Goal: Obtain resource: Download file/media

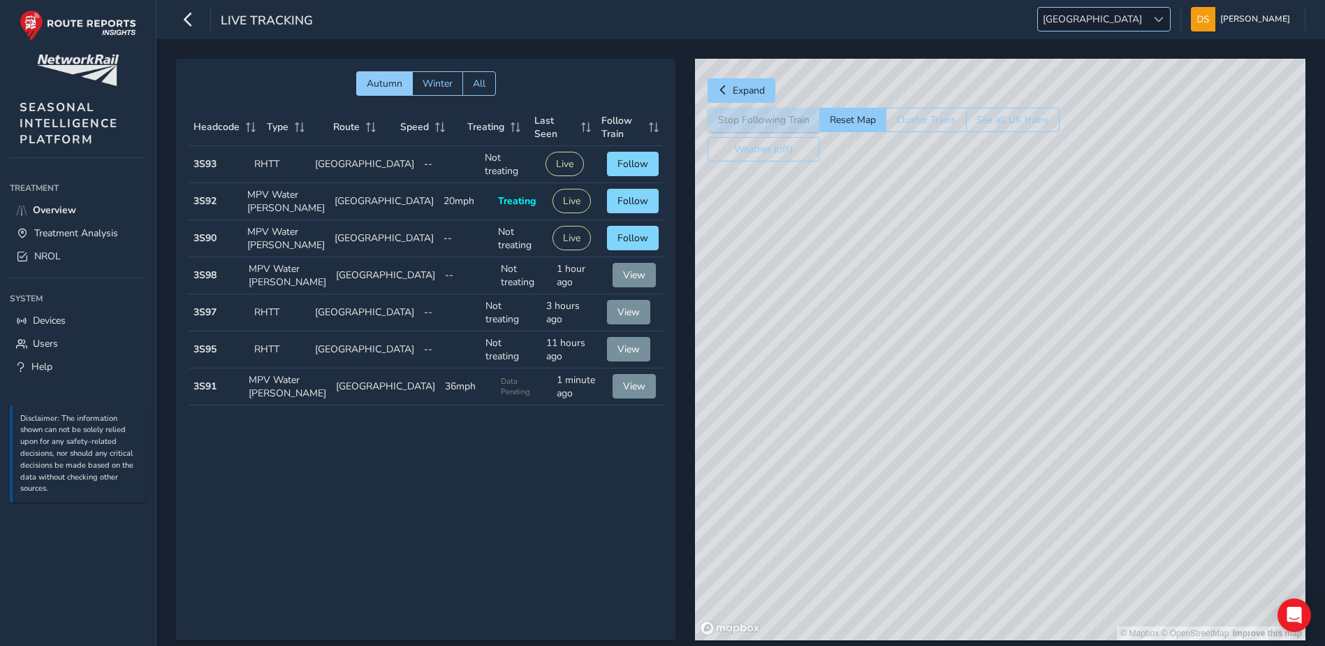
click at [1164, 20] on span at bounding box center [1159, 20] width 10 height 10
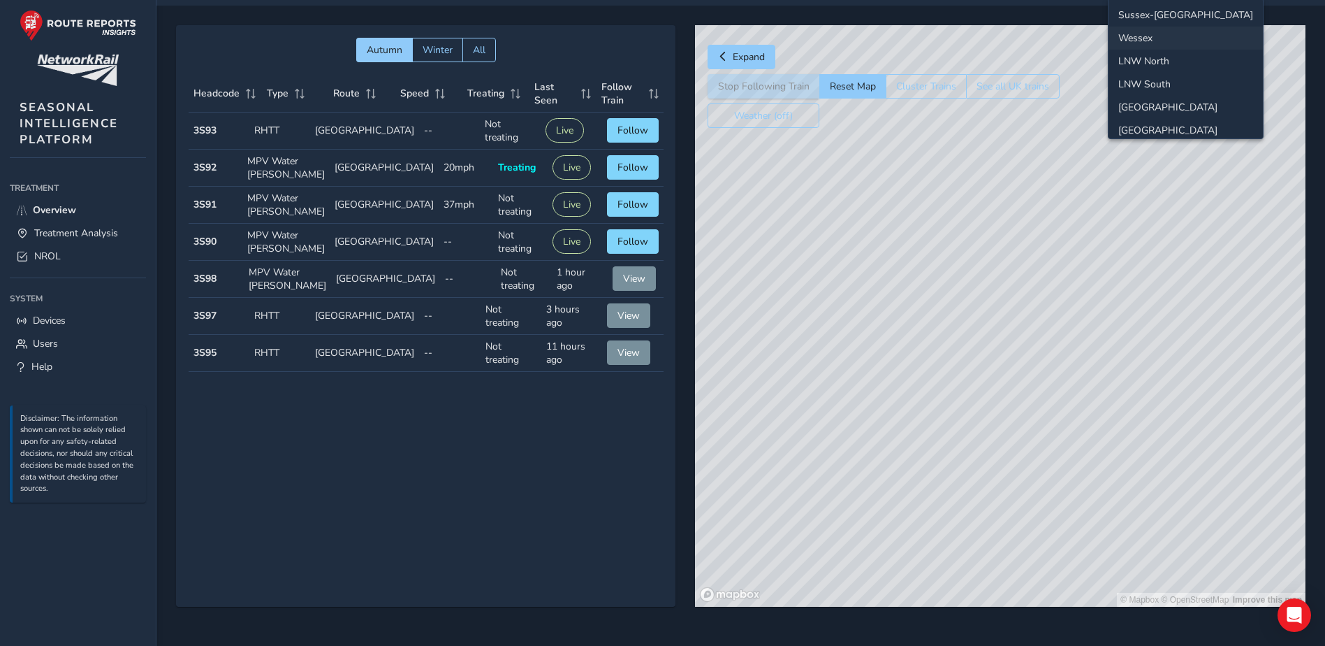
click at [1178, 38] on li "Wessex" at bounding box center [1186, 38] width 154 height 23
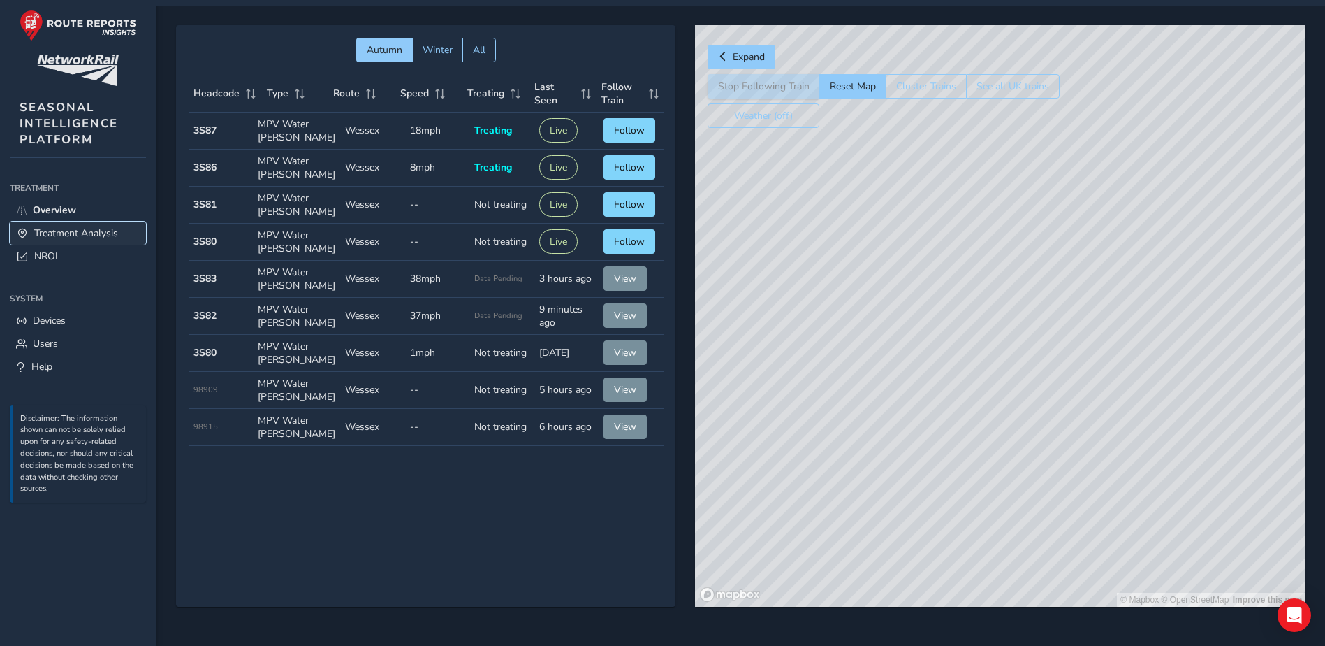
click at [85, 235] on span "Treatment Analysis" at bounding box center [76, 232] width 84 height 13
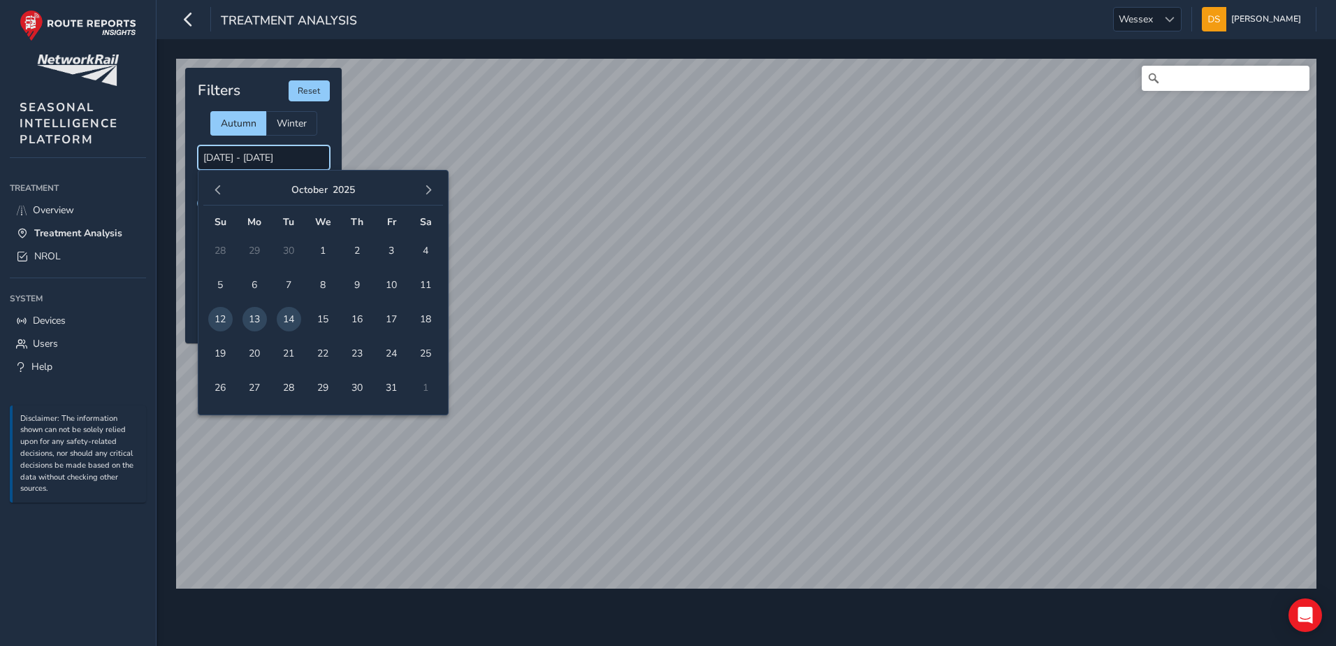
click at [282, 156] on input "[DATE] - [DATE]" at bounding box center [264, 157] width 132 height 24
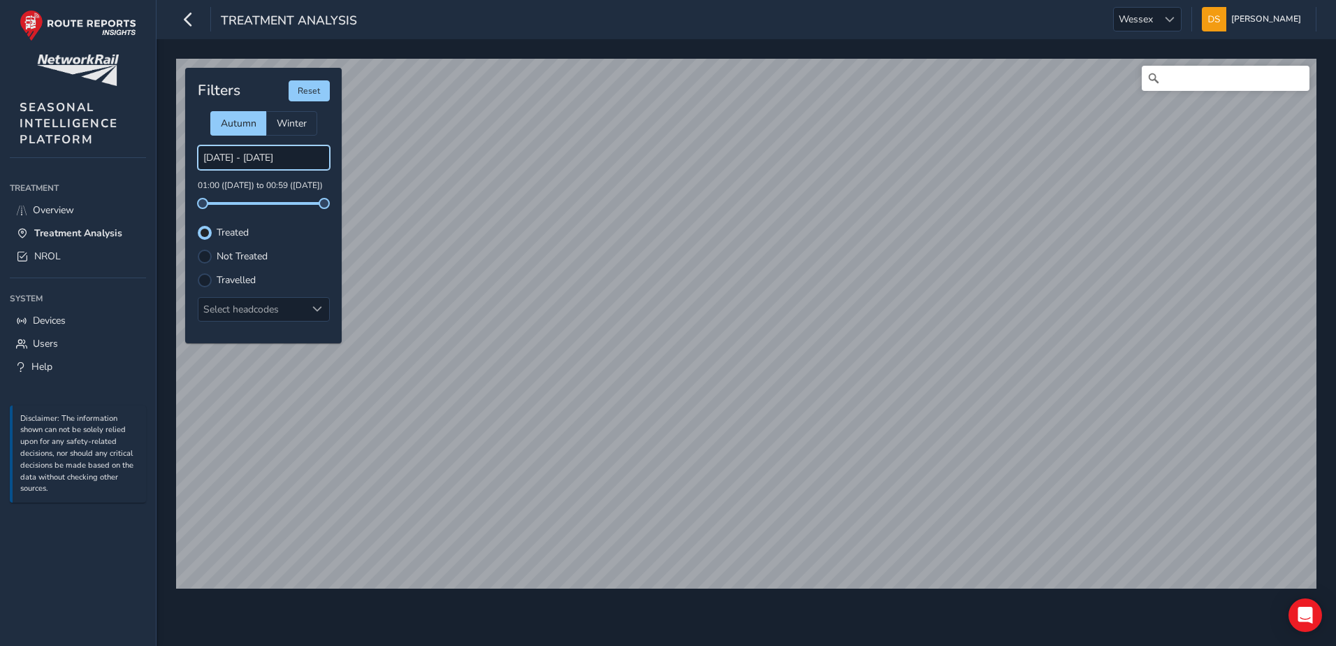
click at [282, 148] on input "[DATE] - [DATE]" at bounding box center [264, 157] width 132 height 24
click at [307, 88] on button "Reset" at bounding box center [309, 90] width 41 height 21
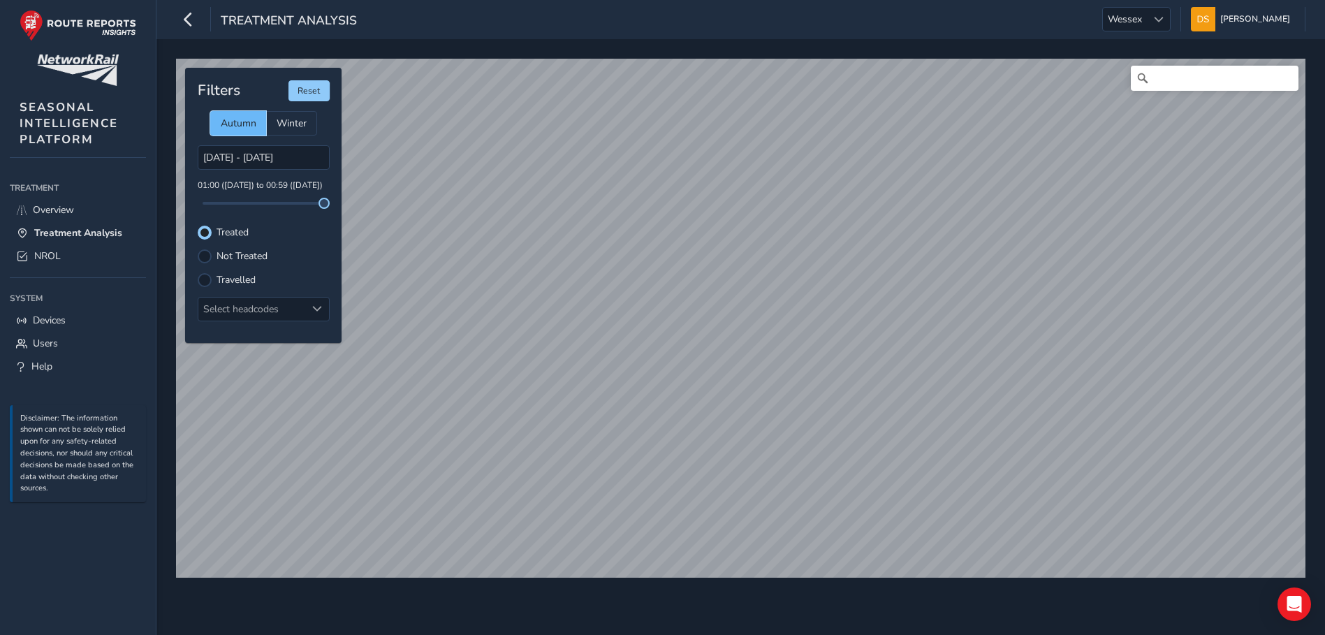
click at [238, 123] on span "Autumn" at bounding box center [239, 123] width 36 height 13
click at [263, 156] on input "[DATE] - [DATE]" at bounding box center [264, 157] width 132 height 24
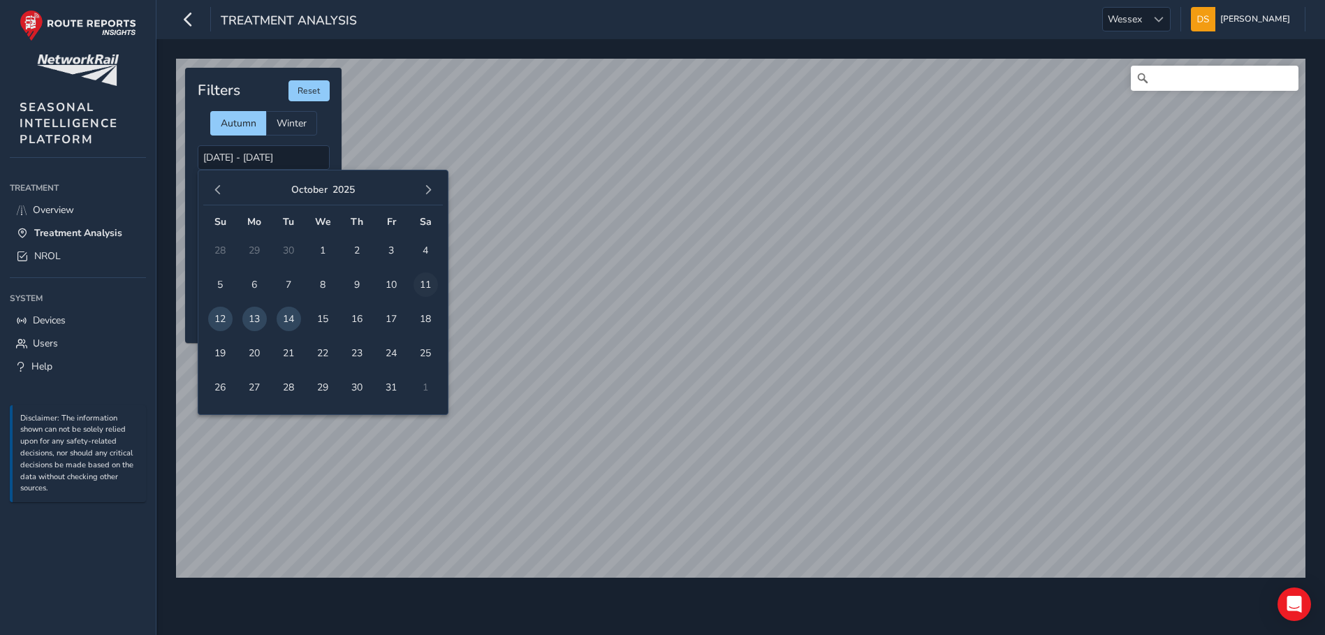
click at [429, 284] on span "11" at bounding box center [426, 284] width 24 height 24
click at [226, 317] on span "12" at bounding box center [220, 319] width 24 height 24
type input "[DATE] - [DATE]"
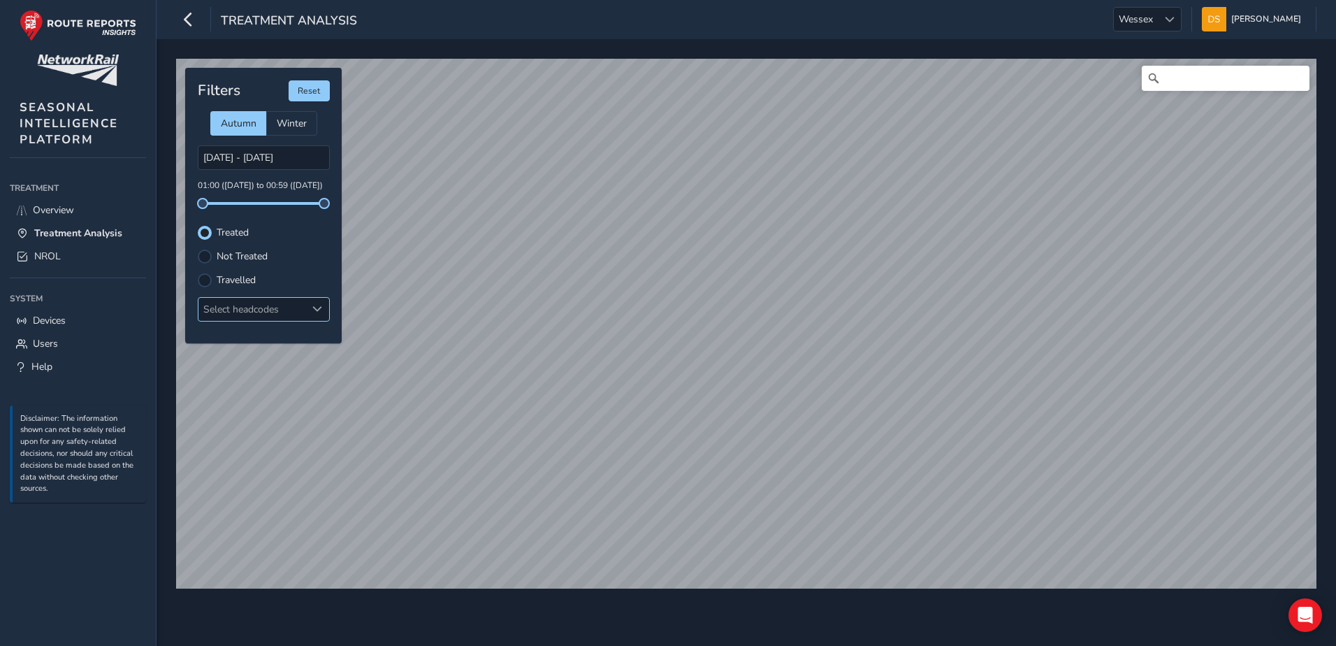
click at [246, 307] on div "Select headcodes" at bounding box center [252, 309] width 108 height 23
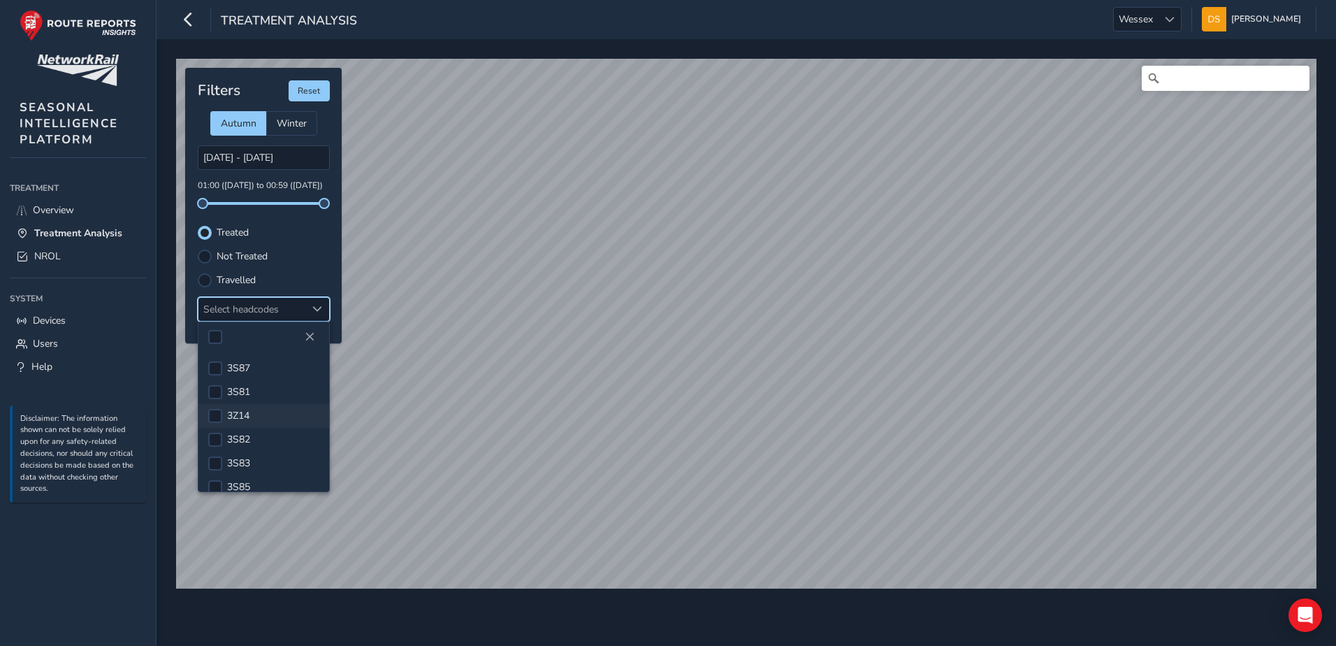
scroll to position [70, 0]
click at [250, 434] on span "3S84" at bounding box center [238, 440] width 23 height 13
click at [317, 255] on div "Not Treated" at bounding box center [264, 256] width 132 height 14
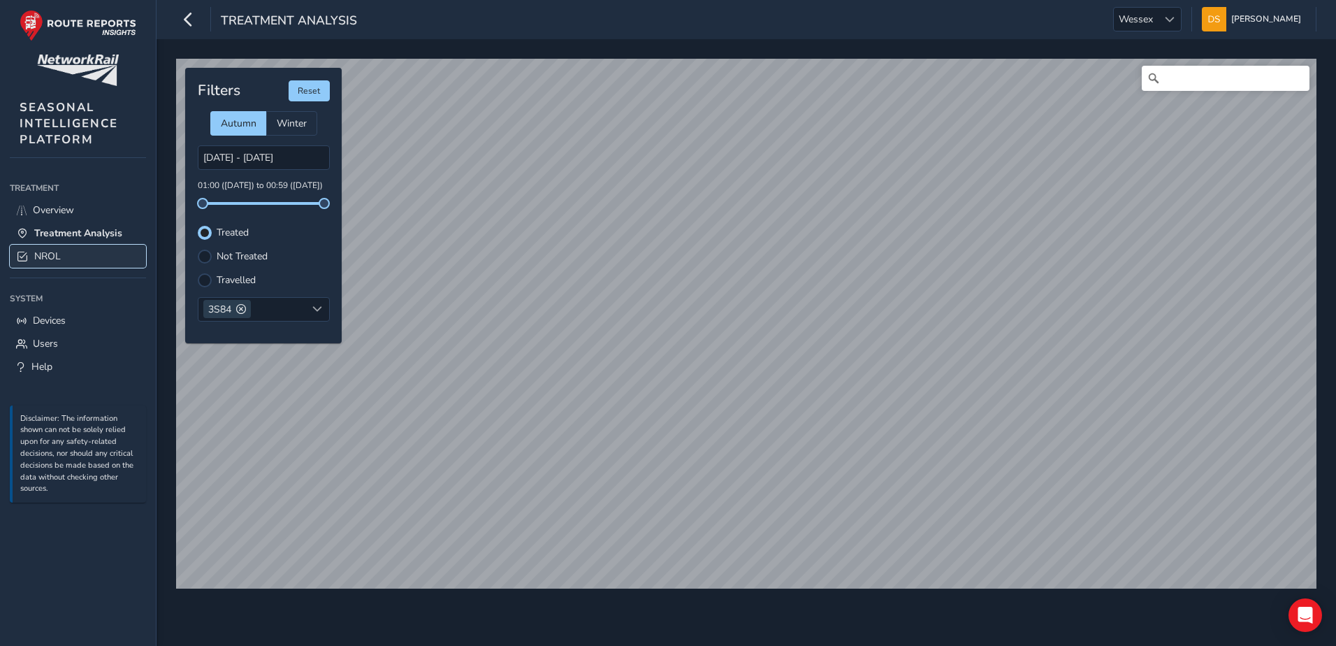
click at [80, 254] on link "NROL" at bounding box center [78, 256] width 136 height 23
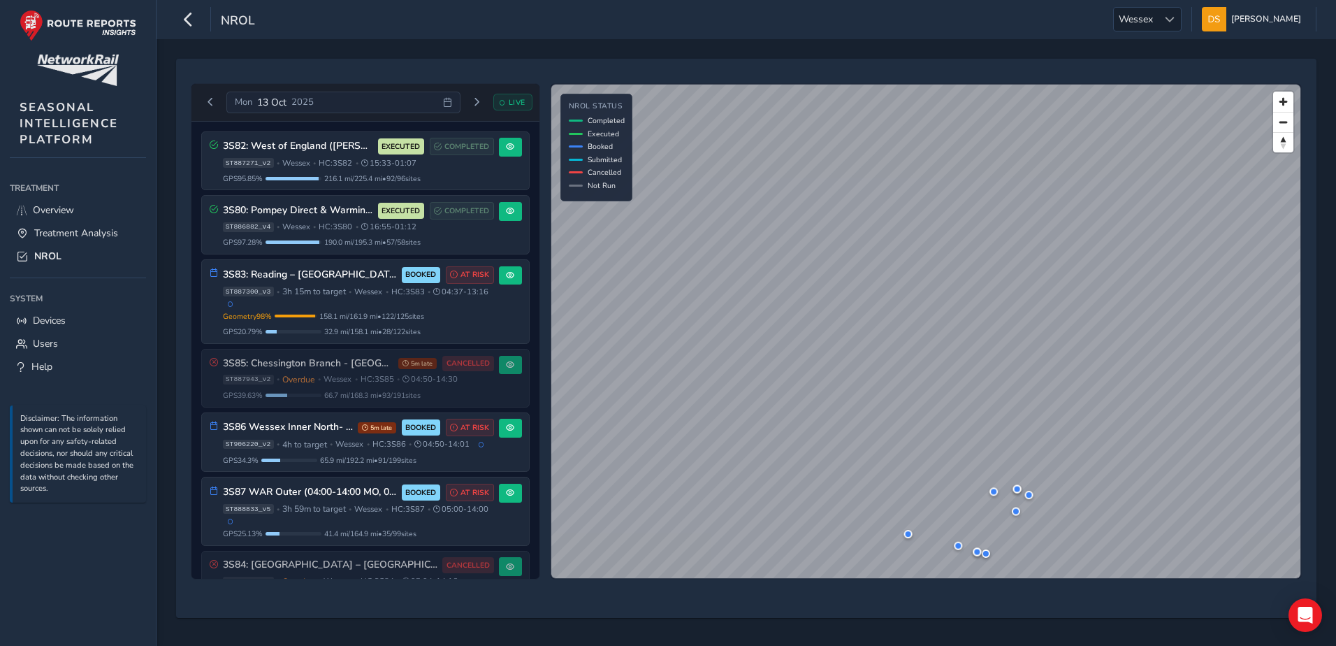
click at [415, 101] on div "[DATE]" at bounding box center [342, 103] width 233 height 22
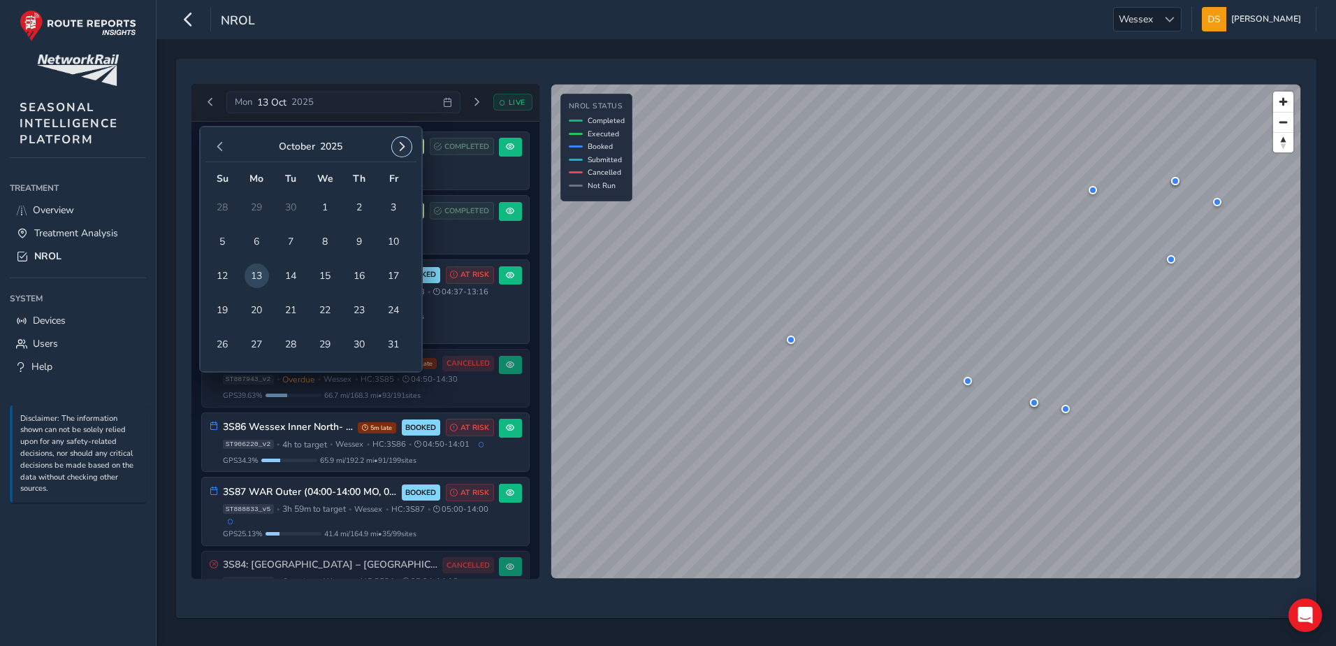
click at [403, 146] on span "button" at bounding box center [402, 147] width 10 height 10
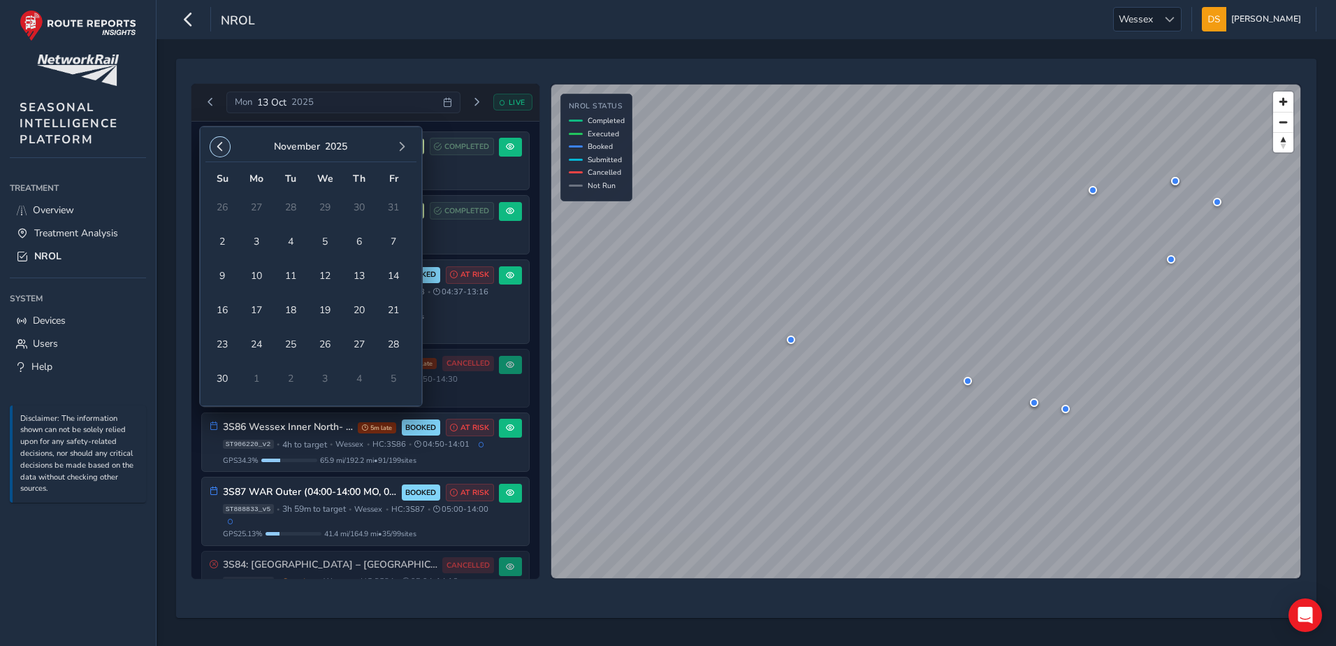
click at [219, 151] on span "button" at bounding box center [220, 147] width 10 height 10
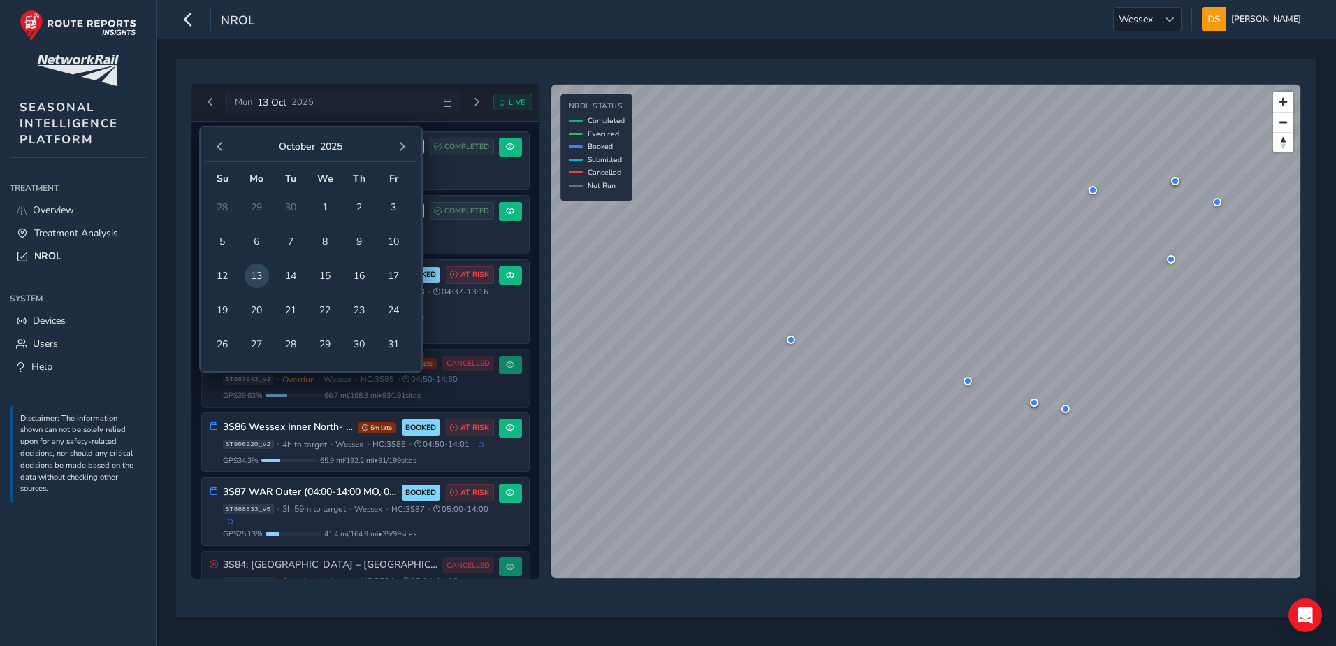
scroll to position [0, 24]
click at [403, 245] on span "11" at bounding box center [404, 241] width 24 height 24
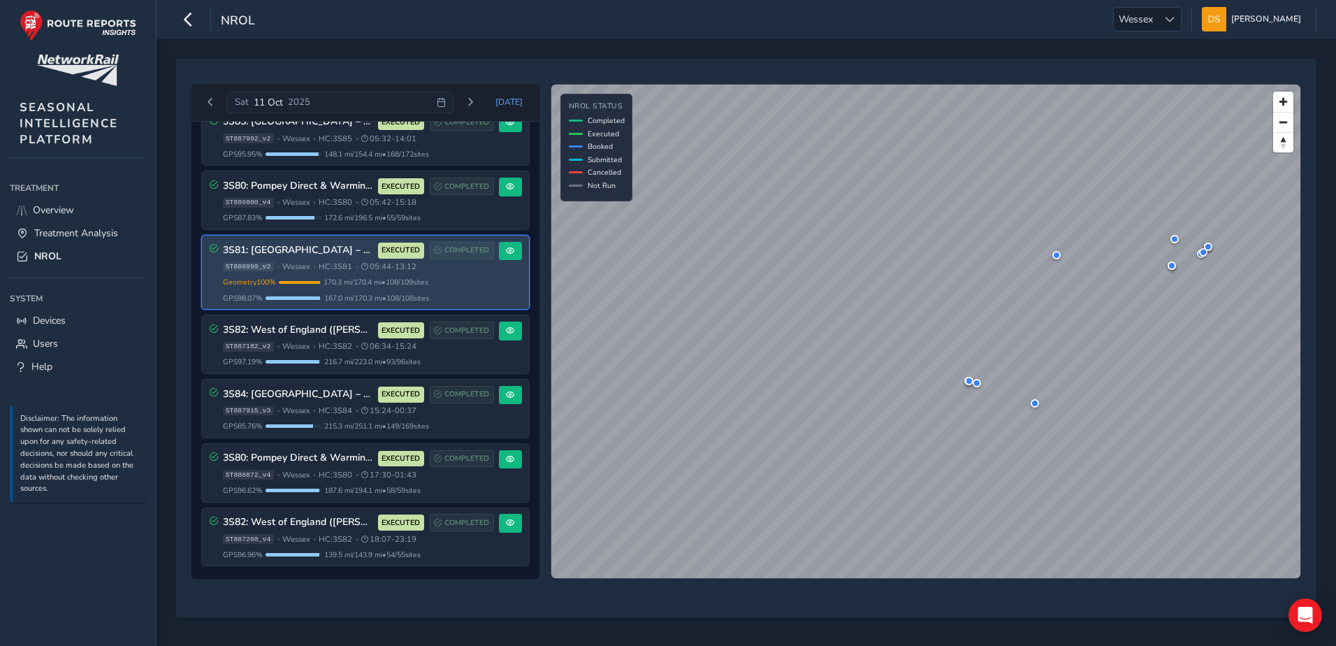
scroll to position [457, 0]
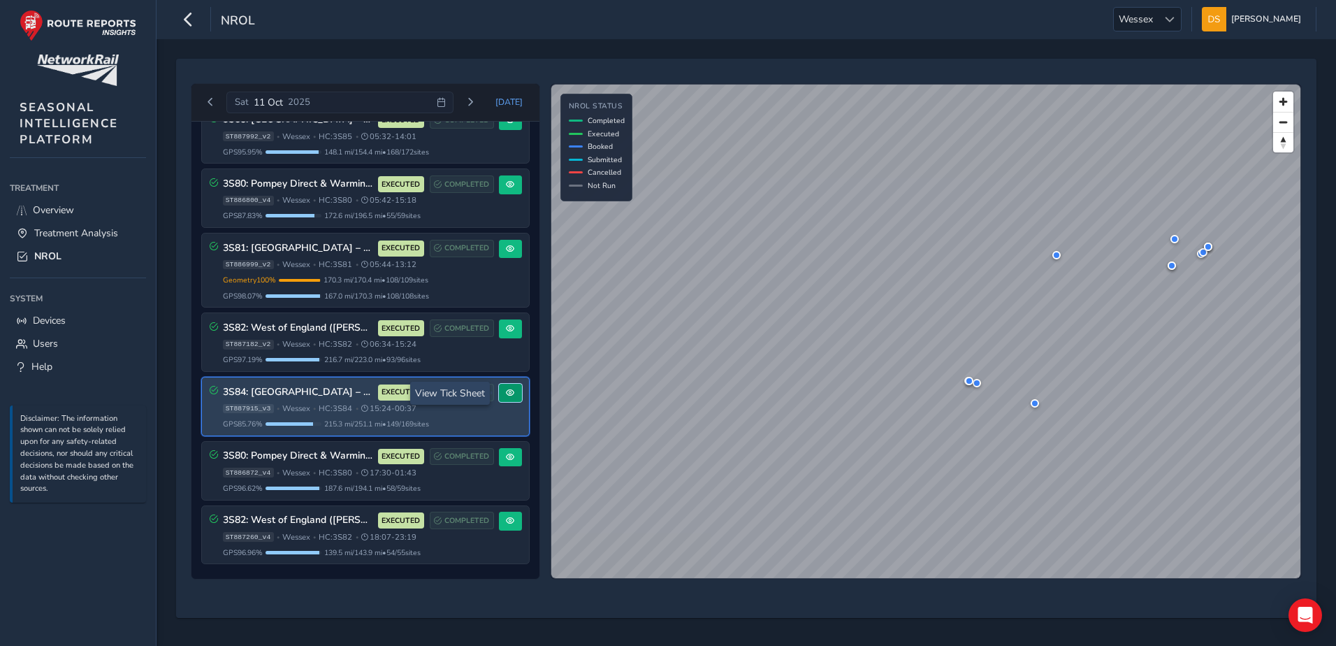
click at [506, 395] on span at bounding box center [510, 392] width 8 height 8
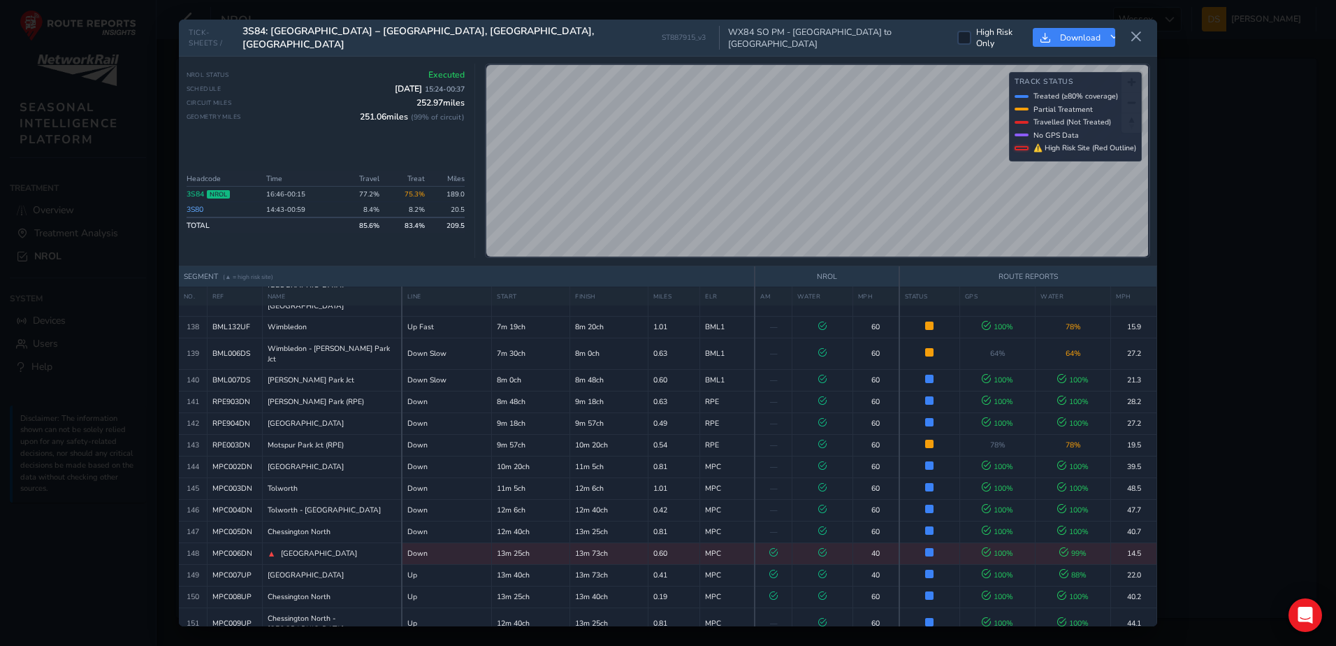
scroll to position [3376, 0]
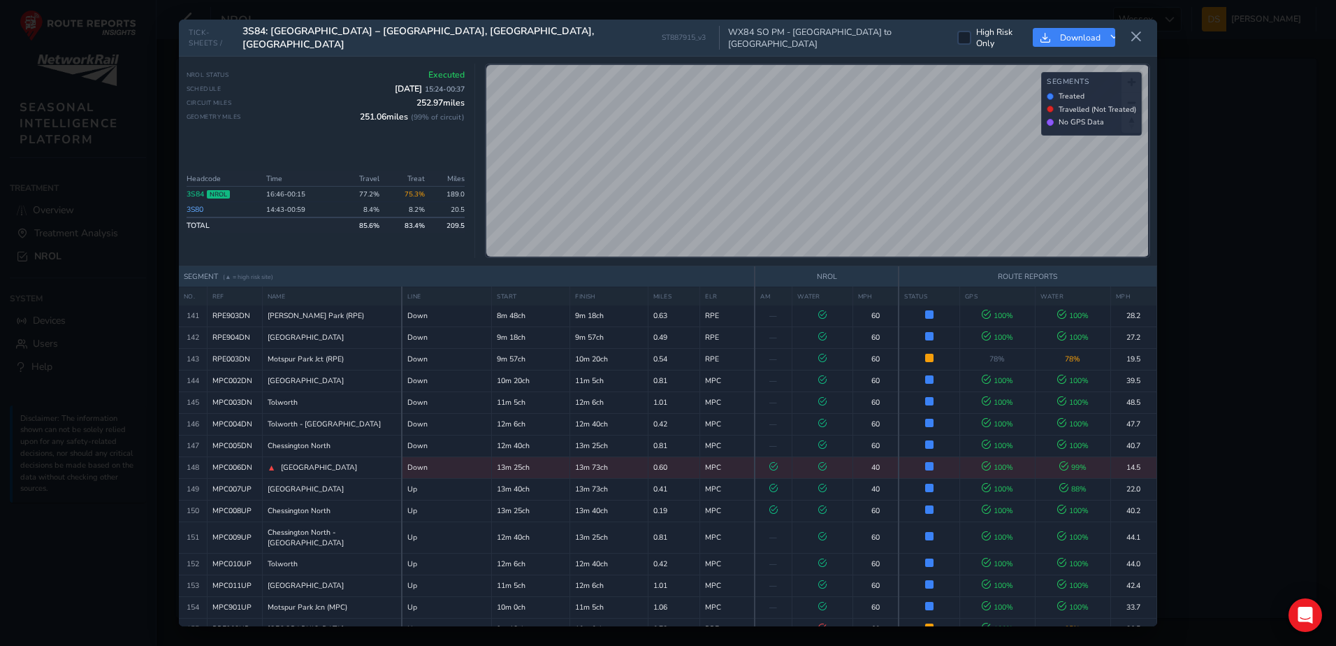
scroll to position [3374, 0]
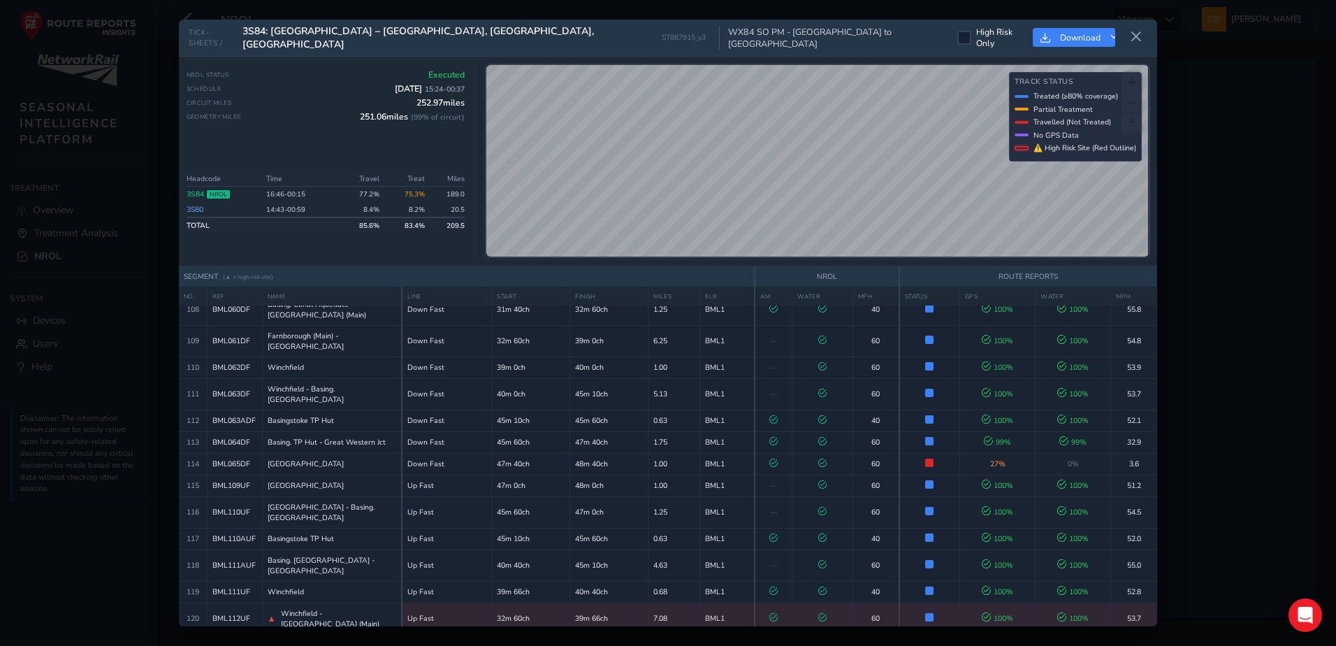
scroll to position [2600, 0]
click at [338, 606] on span "Winchfield - [GEOGRAPHIC_DATA] (Main)" at bounding box center [338, 616] width 115 height 21
click at [1136, 637] on button "Close detail view" at bounding box center [1136, 645] width 22 height 17
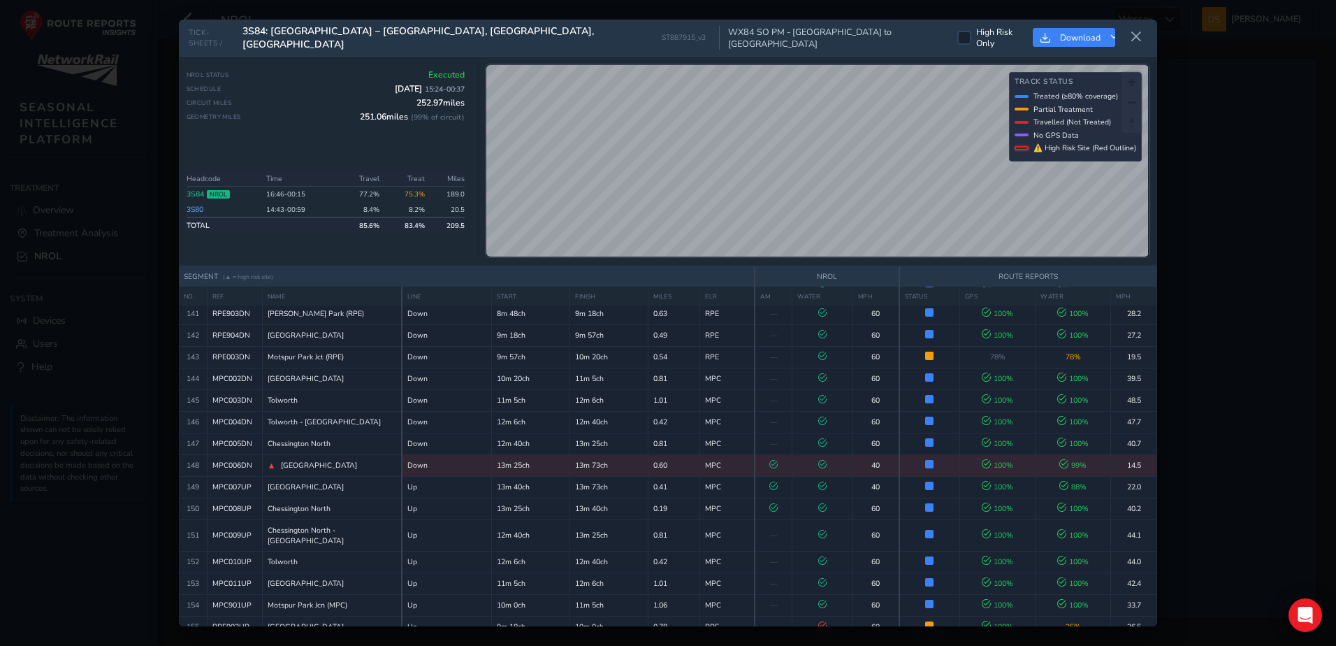
scroll to position [3445, 0]
click at [1073, 35] on span "Download" at bounding box center [1080, 37] width 41 height 11
click at [1077, 94] on span "Download as Excel" at bounding box center [1090, 95] width 83 height 10
